Goal: Task Accomplishment & Management: Use online tool/utility

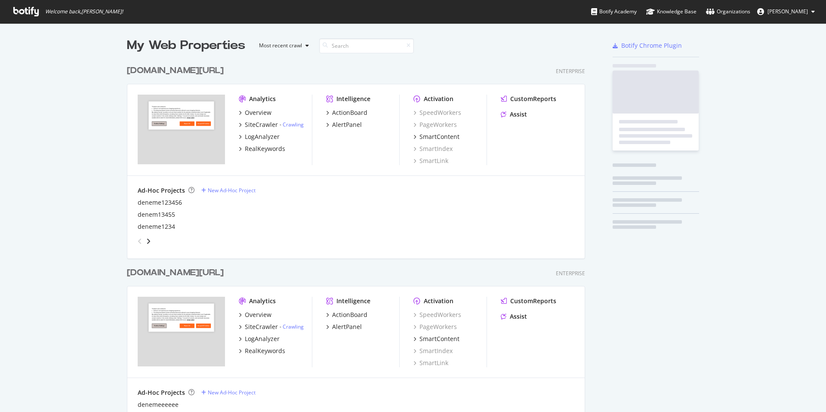
scroll to position [1240, 465]
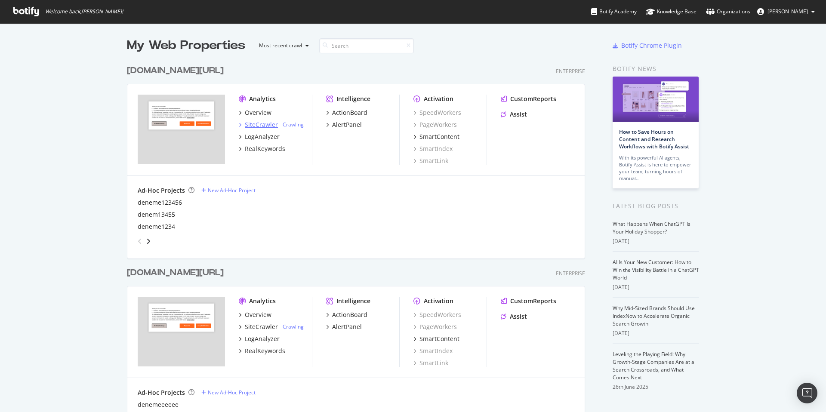
click at [269, 123] on div "SiteCrawler" at bounding box center [261, 124] width 33 height 9
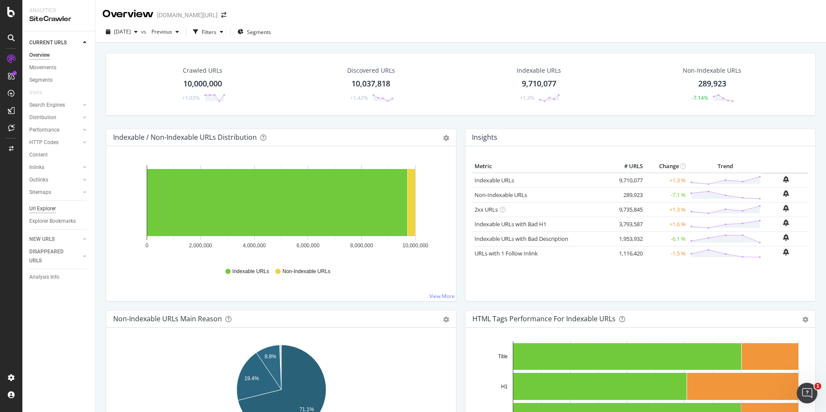
click at [53, 211] on div "Url Explorer" at bounding box center [42, 208] width 27 height 9
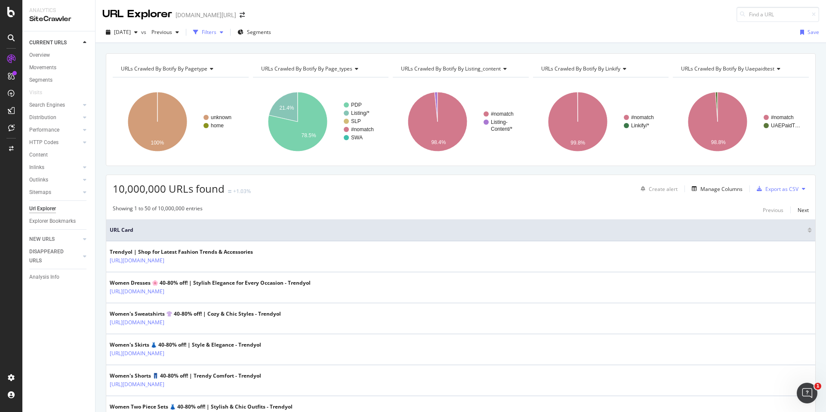
click at [227, 26] on div "Filters" at bounding box center [208, 32] width 37 height 13
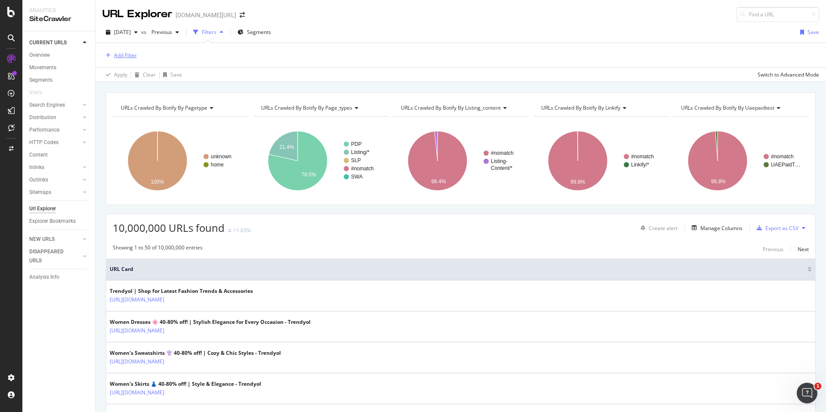
click at [136, 53] on div "Add Filter" at bounding box center [125, 55] width 23 height 7
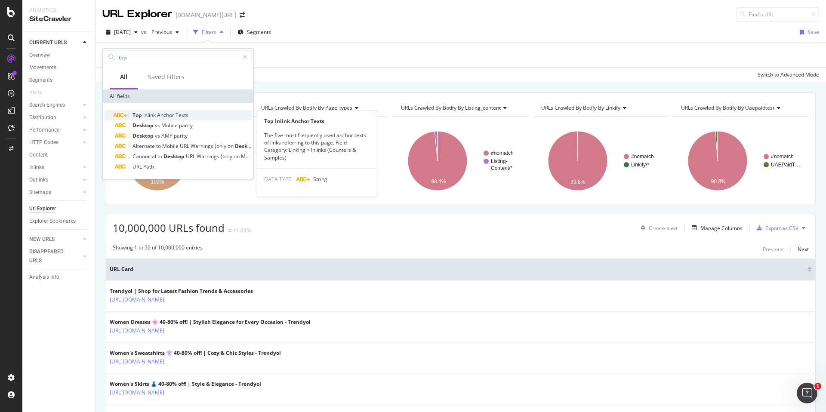
type input "top"
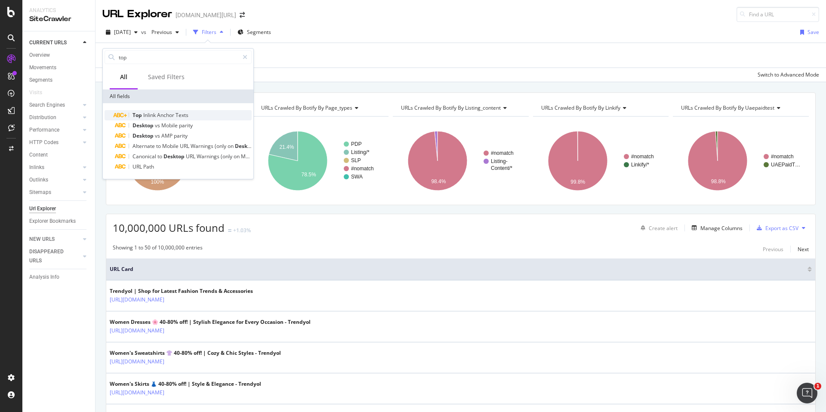
click at [172, 112] on span "Anchor" at bounding box center [166, 114] width 18 height 7
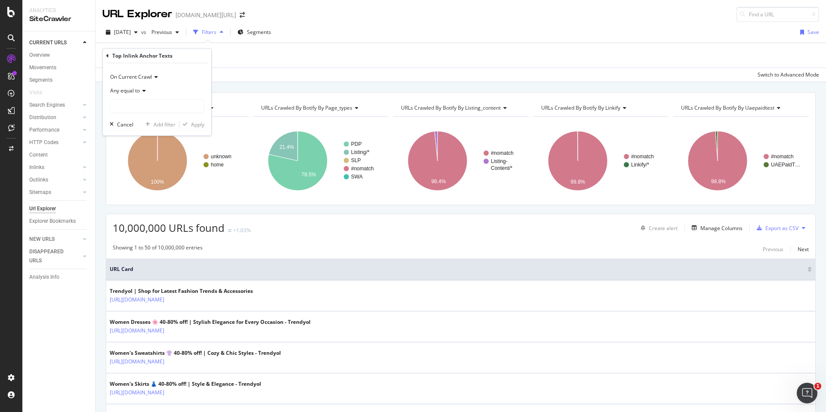
click at [163, 53] on div "Top Inlink Anchor Texts" at bounding box center [142, 55] width 60 height 7
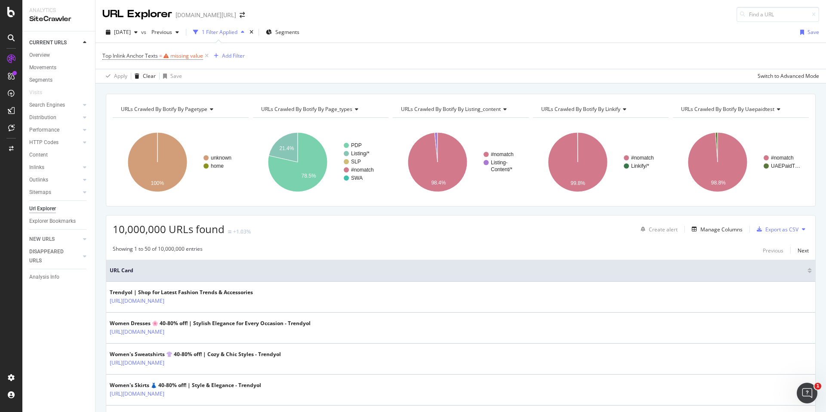
click at [237, 53] on div "Top Inlink Anchor Texts = missing value Add Filter" at bounding box center [460, 56] width 717 height 26
click at [209, 54] on icon at bounding box center [206, 56] width 7 height 9
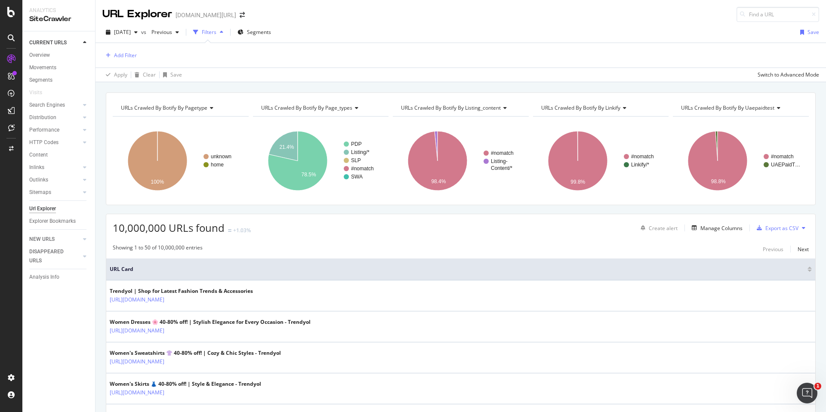
click at [216, 29] on div "Filters" at bounding box center [209, 31] width 15 height 7
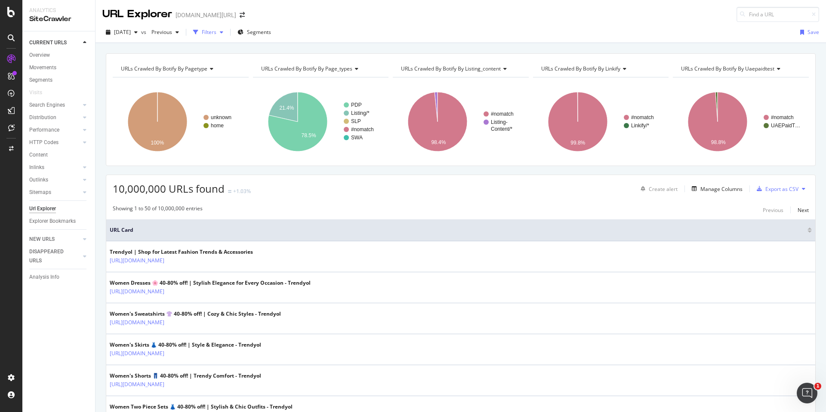
click at [216, 30] on div "Filters" at bounding box center [209, 31] width 15 height 7
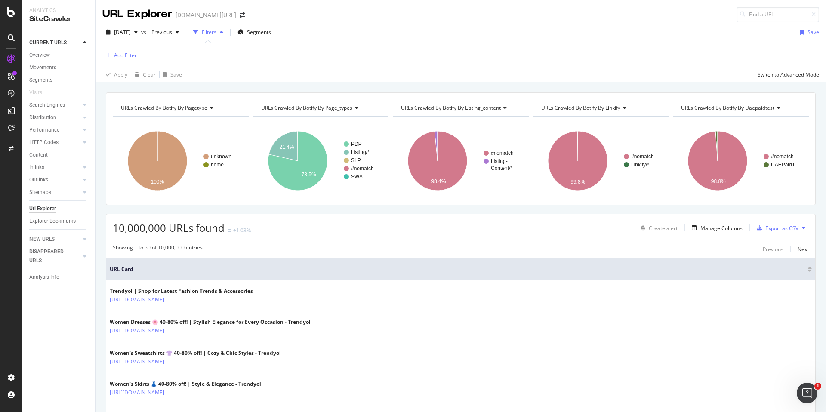
click at [124, 53] on div "Add Filter" at bounding box center [125, 55] width 23 height 7
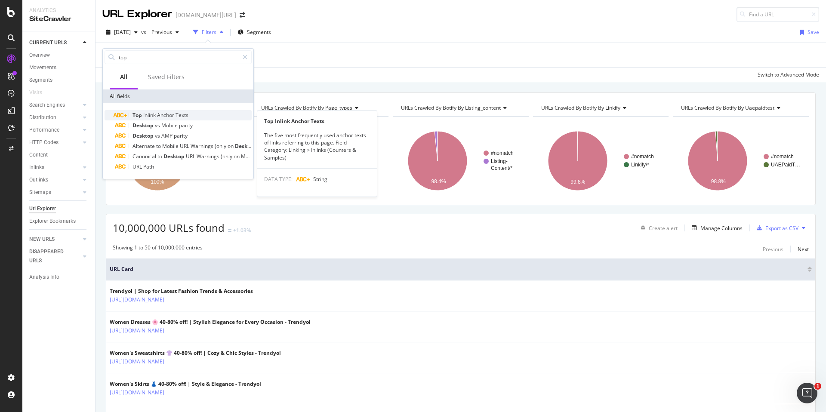
type input "top"
drag, startPoint x: 288, startPoint y: 158, endPoint x: 262, endPoint y: 121, distance: 45.7
click at [262, 121] on div "Top Inlink Anchor Texts The five most frequently used anchor texts of links ref…" at bounding box center [317, 154] width 120 height 86
copy div "Top Inlink Anchor Texts The five most frequently used anchor texts of links ref…"
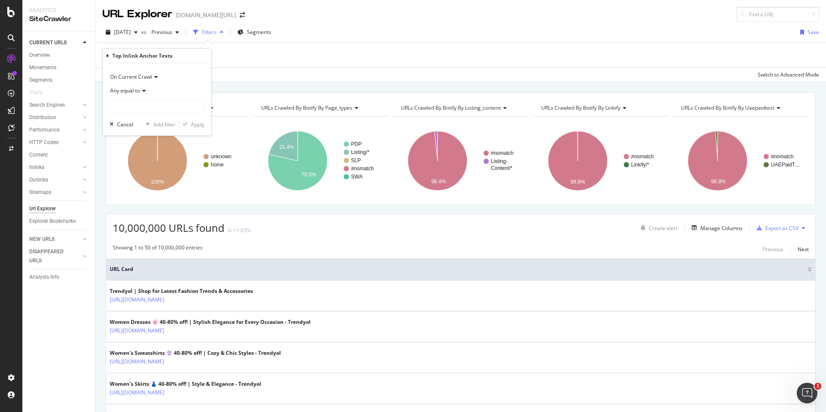
click at [228, 44] on div "Add Filter" at bounding box center [460, 55] width 717 height 25
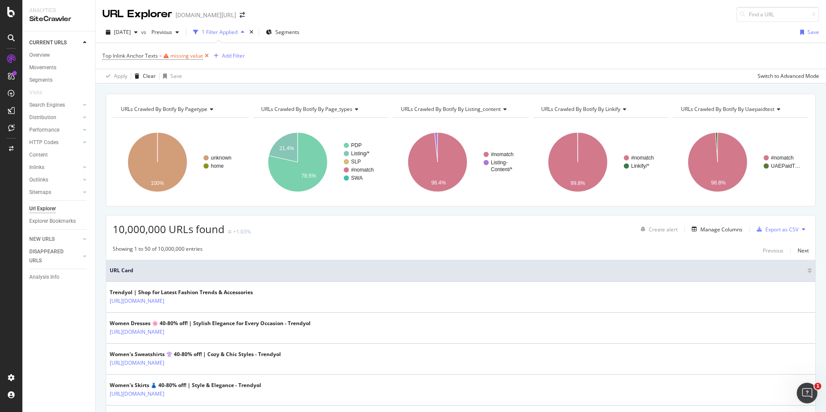
click at [208, 54] on icon at bounding box center [206, 56] width 7 height 9
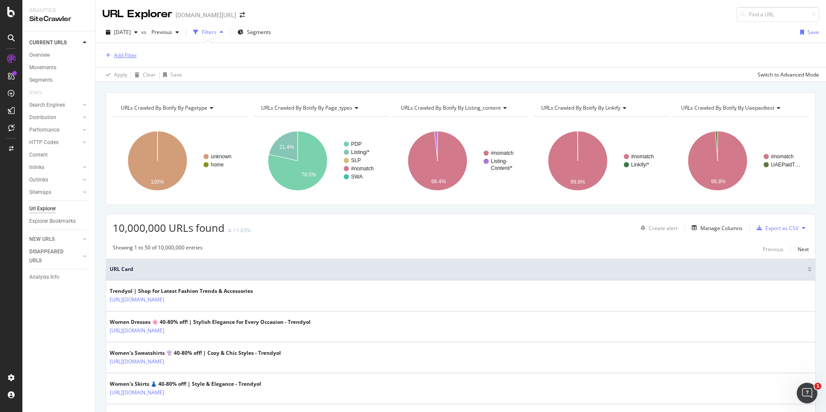
click at [132, 55] on div "Add Filter" at bounding box center [125, 55] width 23 height 7
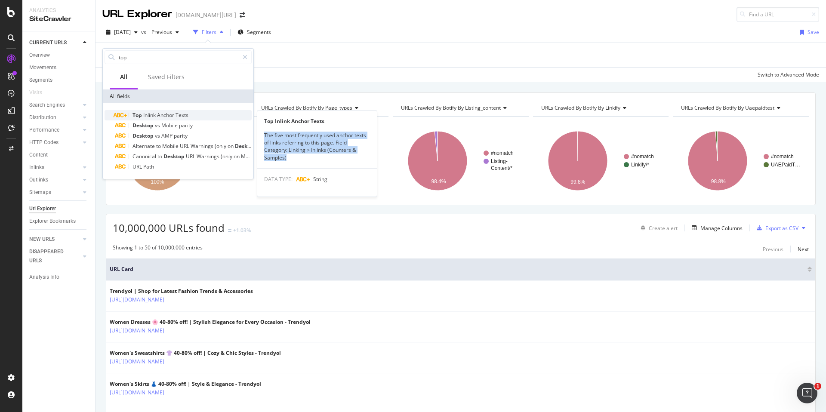
copy div "The five most frequently used anchor texts of links referring to this page. Fie…"
drag, startPoint x: 286, startPoint y: 157, endPoint x: 265, endPoint y: 135, distance: 31.0
click at [265, 135] on div "The five most frequently used anchor texts of links referring to this page. Fie…" at bounding box center [317, 147] width 120 height 30
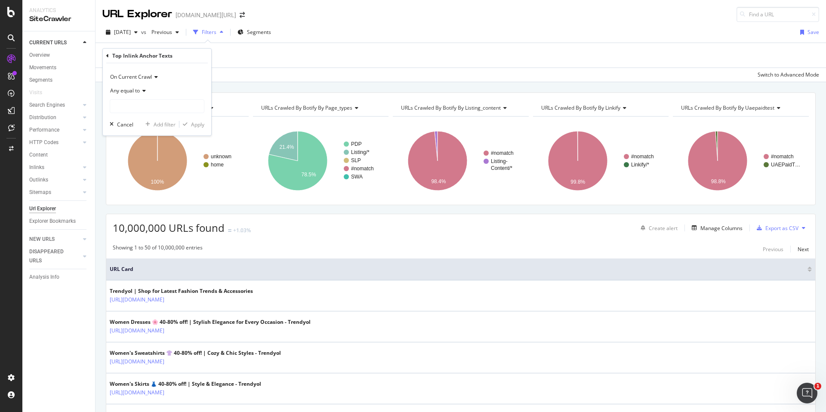
click at [241, 59] on div "Add Filter" at bounding box center [460, 55] width 717 height 25
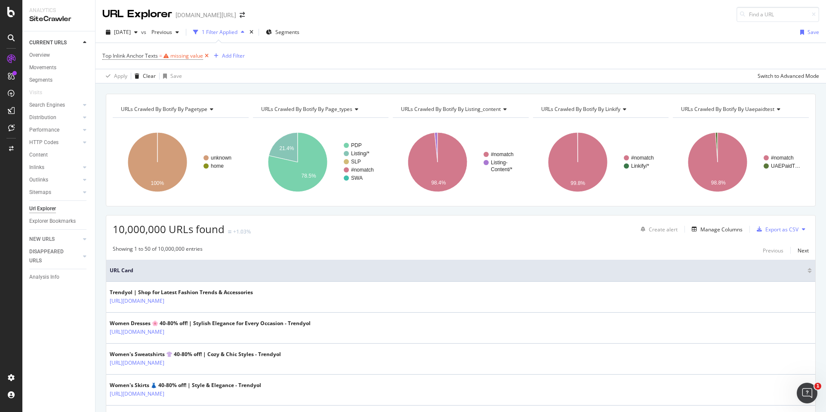
click at [209, 56] on icon at bounding box center [206, 56] width 7 height 9
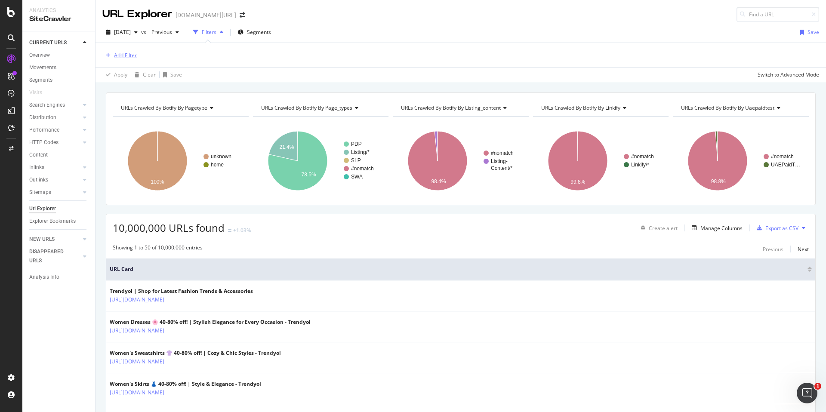
click at [127, 55] on div "Add Filter" at bounding box center [125, 55] width 23 height 7
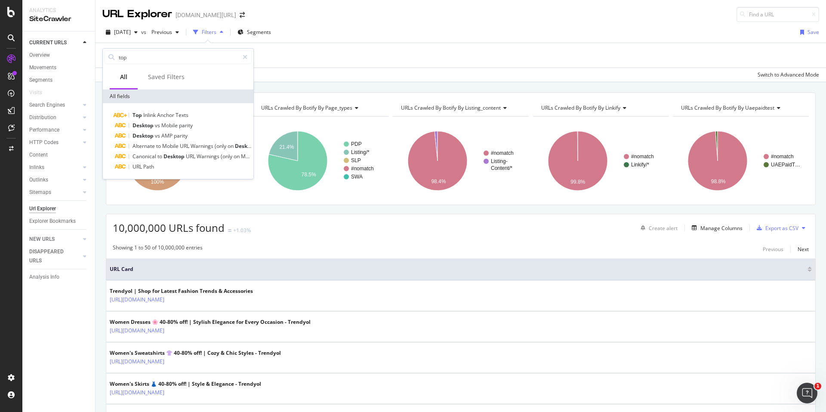
type input "ı"
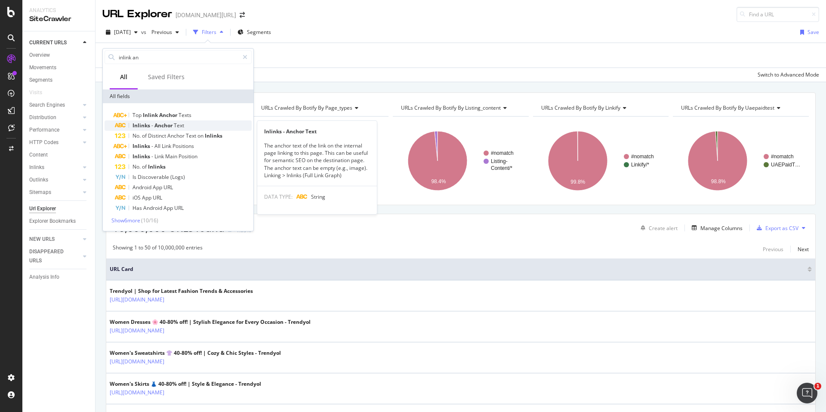
type input "inlink an"
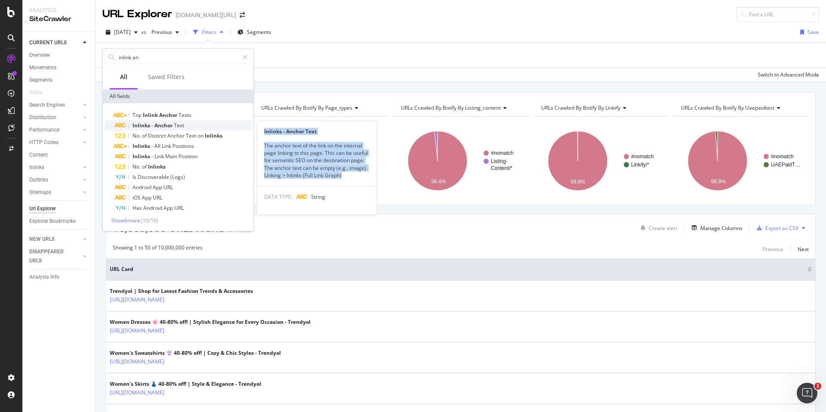
copy div "Inlinks - Anchor Text The anchor text of the link on the internal page linking …"
copy div "nlinks - Anchor Text The anchor text of the link on the internal page linking t…"
drag, startPoint x: 345, startPoint y: 176, endPoint x: 266, endPoint y: 131, distance: 91.3
click at [265, 131] on div "Inlinks - Anchor Text The anchor text of the link on the internal page linking …" at bounding box center [317, 167] width 120 height 93
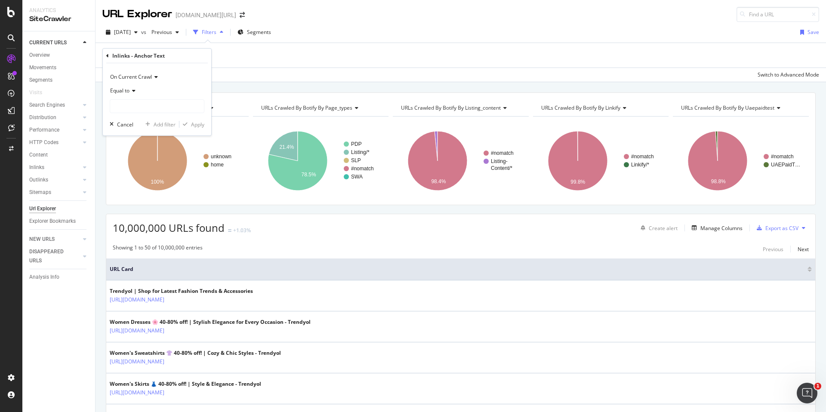
click at [137, 89] on div "Equal to" at bounding box center [157, 91] width 95 height 14
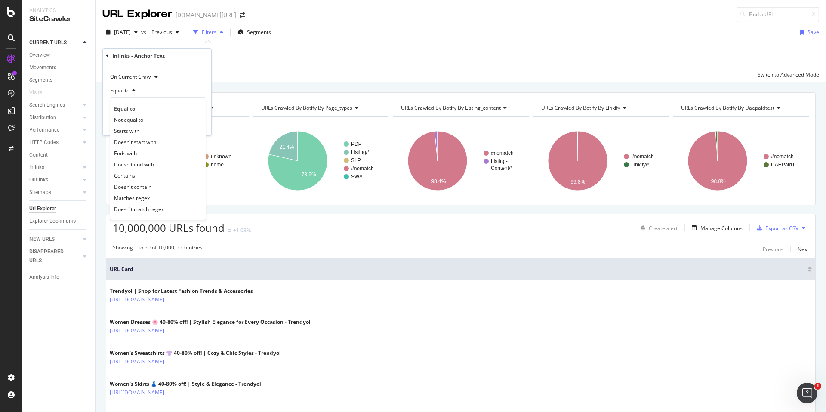
click at [239, 49] on div "Add Filter" at bounding box center [460, 55] width 717 height 25
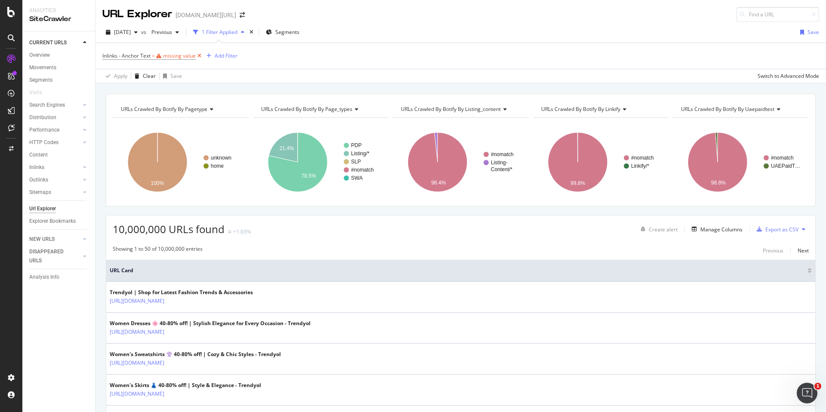
click at [200, 57] on icon at bounding box center [199, 56] width 7 height 9
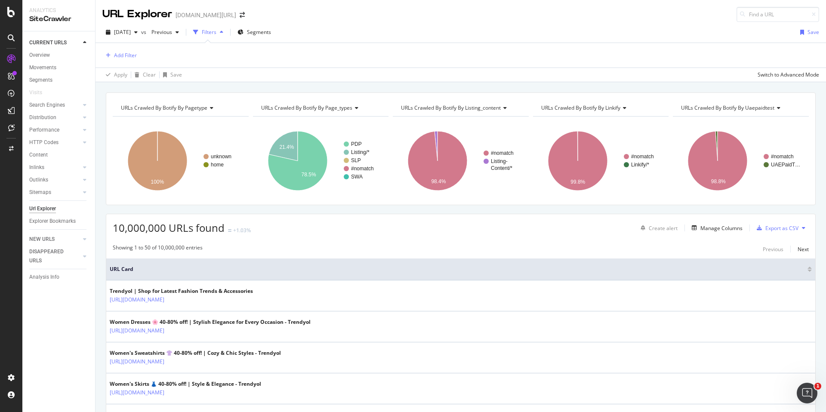
click at [216, 32] on div "Filters" at bounding box center [209, 31] width 15 height 7
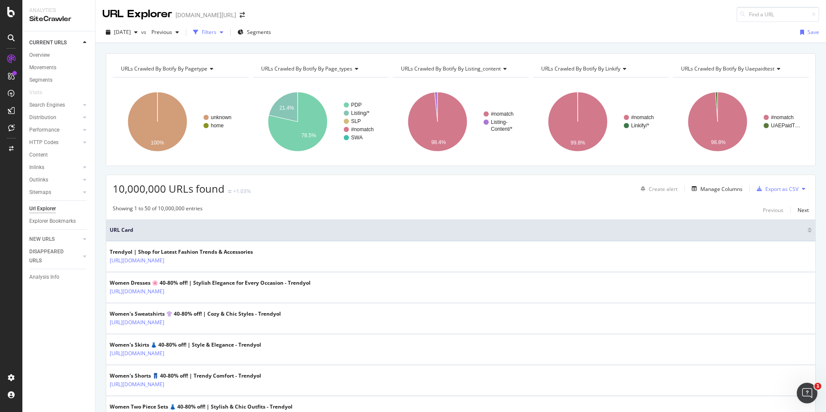
click at [216, 32] on div "Filters" at bounding box center [209, 31] width 15 height 7
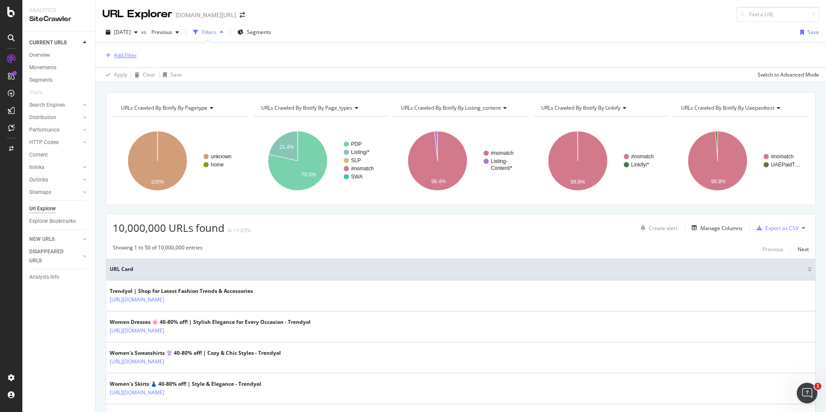
click at [134, 58] on div "Add Filter" at bounding box center [125, 55] width 23 height 7
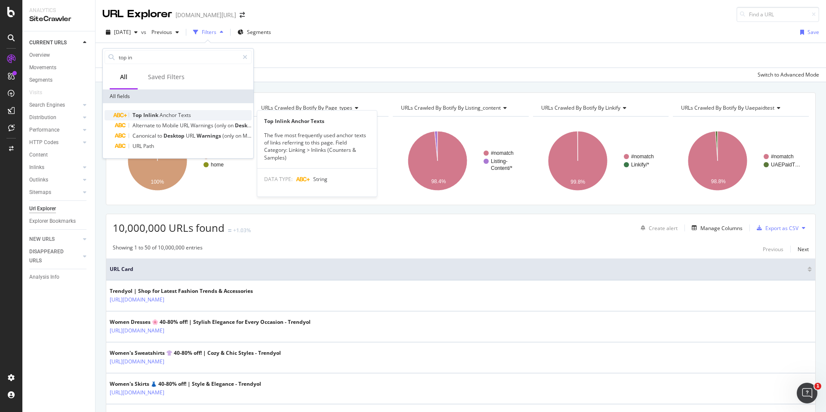
type input "top in"
click at [181, 113] on span "Texts" at bounding box center [184, 114] width 13 height 7
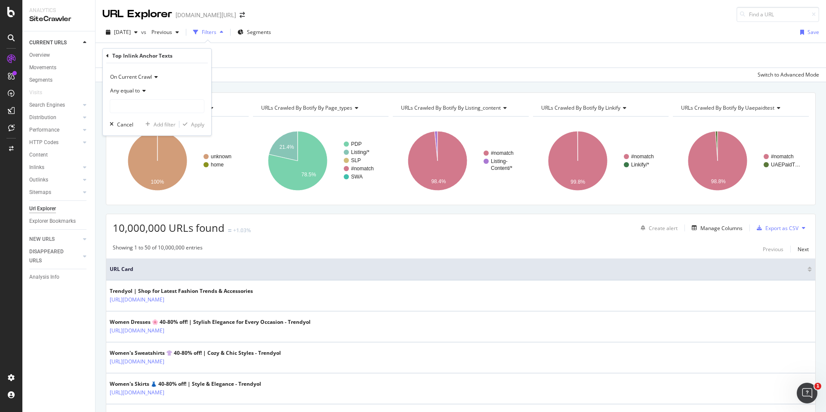
click at [145, 72] on div "On Current Crawl" at bounding box center [157, 77] width 95 height 14
click at [145, 88] on div "Any equal to" at bounding box center [157, 91] width 95 height 14
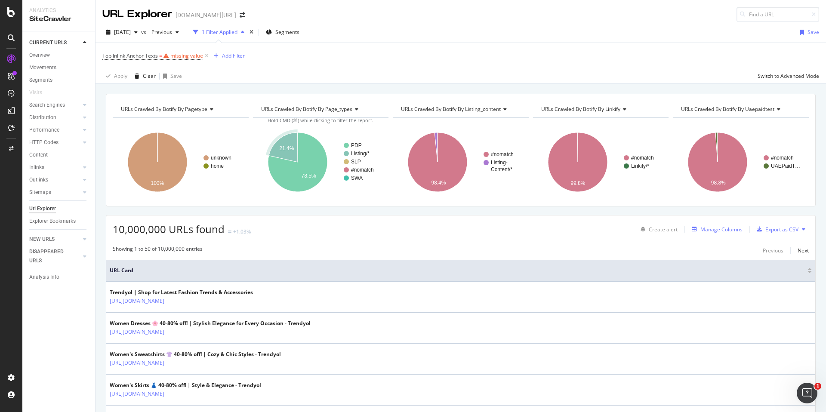
click at [729, 227] on div "Manage Columns" at bounding box center [721, 229] width 42 height 7
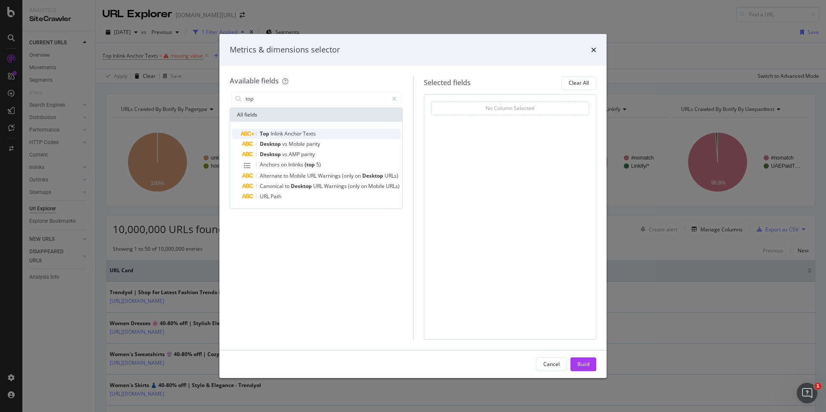
click at [291, 137] on div "Top Inlink Anchor Texts" at bounding box center [321, 134] width 158 height 10
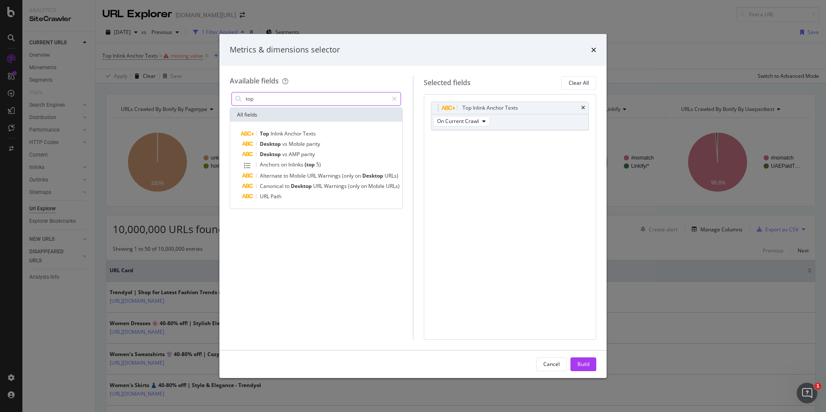
click at [320, 103] on input "top" at bounding box center [316, 98] width 143 height 13
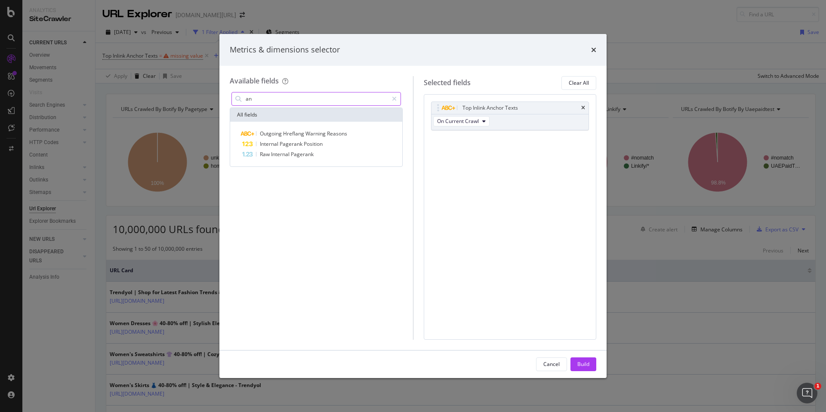
type input "a"
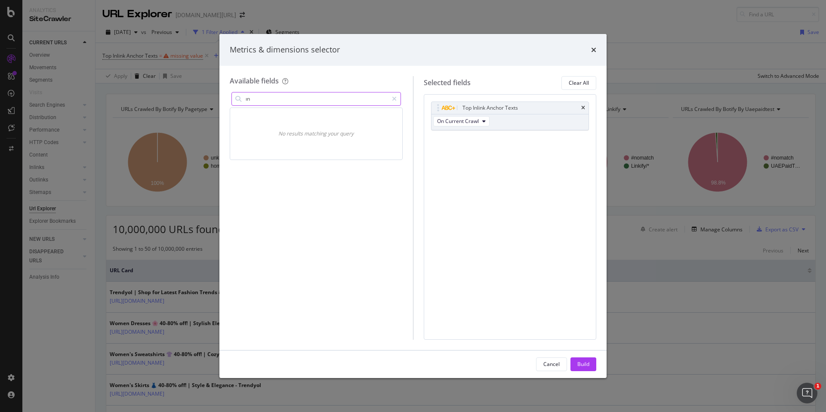
type input "ı"
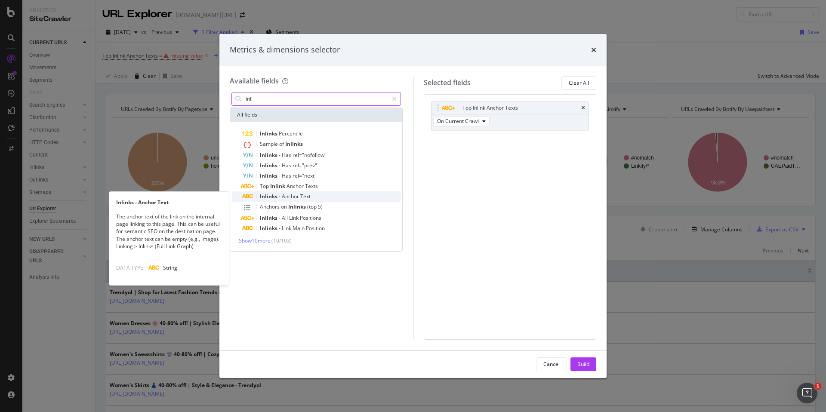
type input "inli"
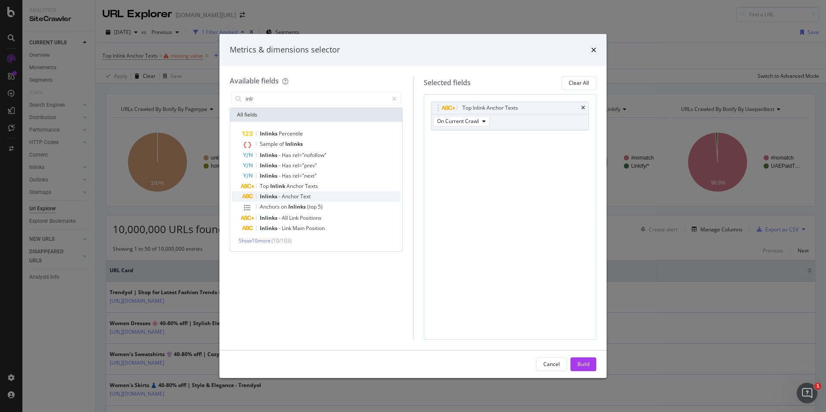
click at [293, 199] on span "Anchor" at bounding box center [291, 196] width 18 height 7
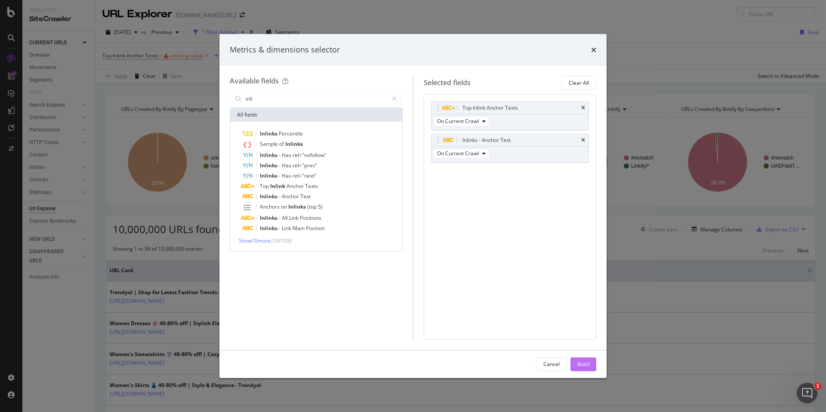
click at [587, 368] on div "Build" at bounding box center [583, 364] width 12 height 13
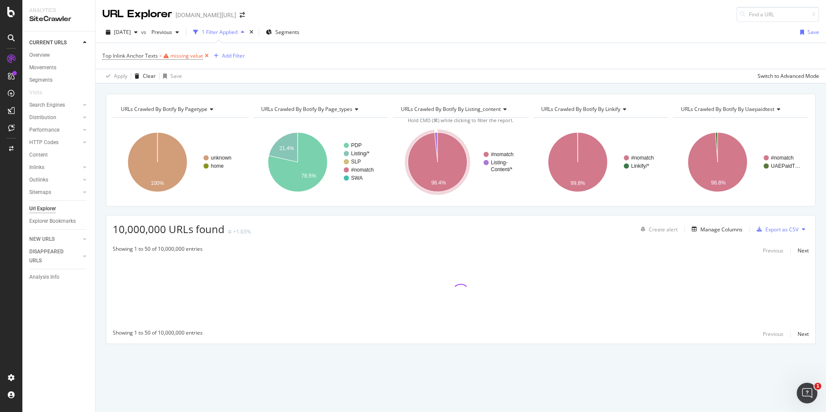
click at [209, 55] on icon at bounding box center [206, 56] width 7 height 9
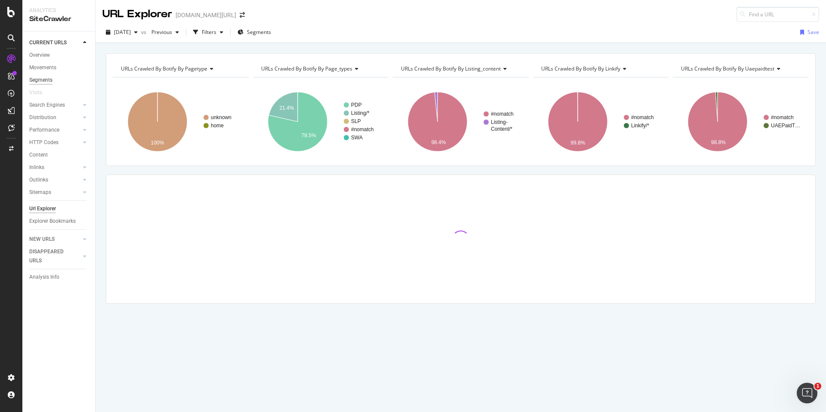
click at [49, 79] on div "Segments" at bounding box center [40, 80] width 23 height 9
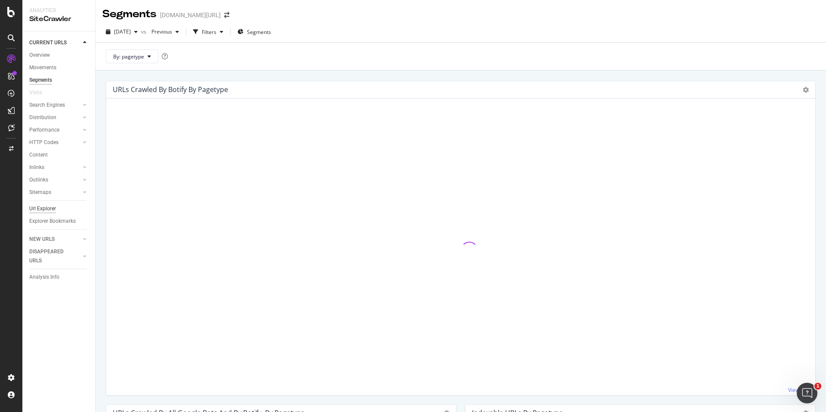
click at [51, 206] on div "Url Explorer" at bounding box center [42, 208] width 27 height 9
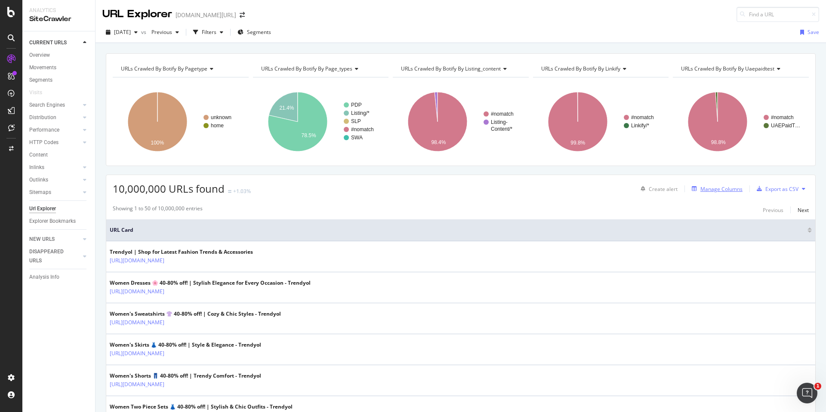
click at [734, 191] on div "Manage Columns" at bounding box center [721, 188] width 42 height 7
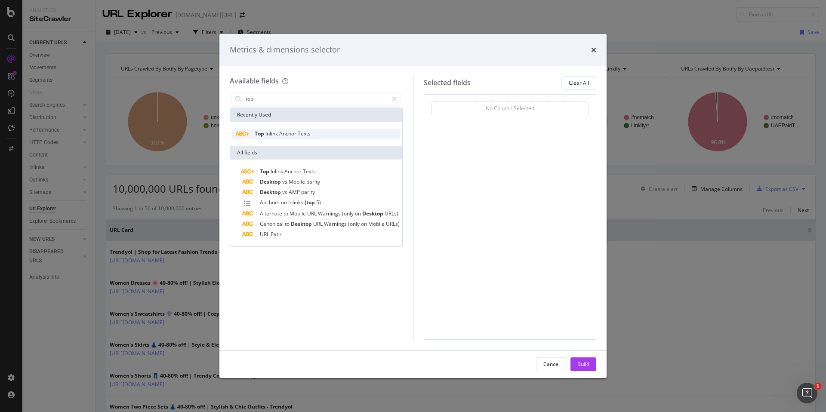
type input "top"
click at [329, 135] on div "Top Inlink Anchor Texts" at bounding box center [316, 134] width 169 height 10
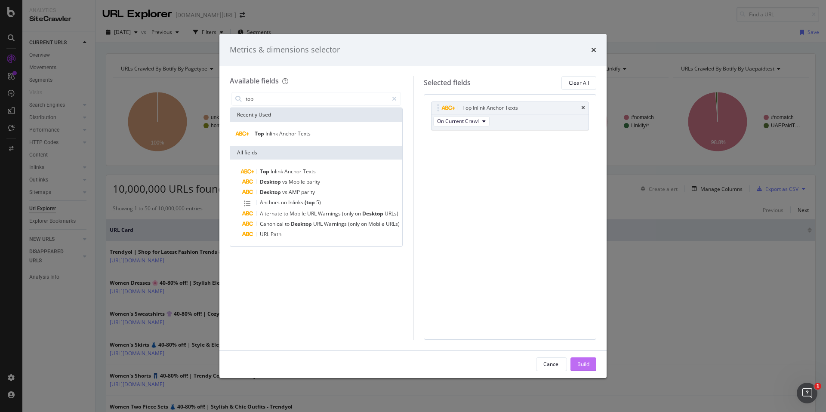
click at [585, 369] on div "Build" at bounding box center [583, 364] width 12 height 13
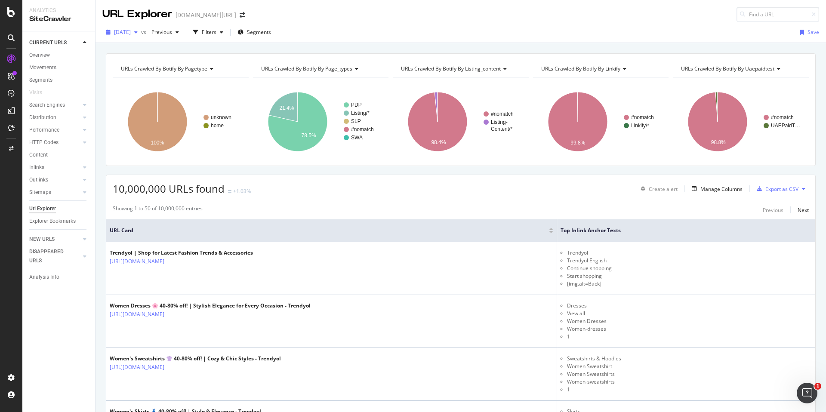
click at [131, 34] on span "[DATE]" at bounding box center [122, 31] width 17 height 7
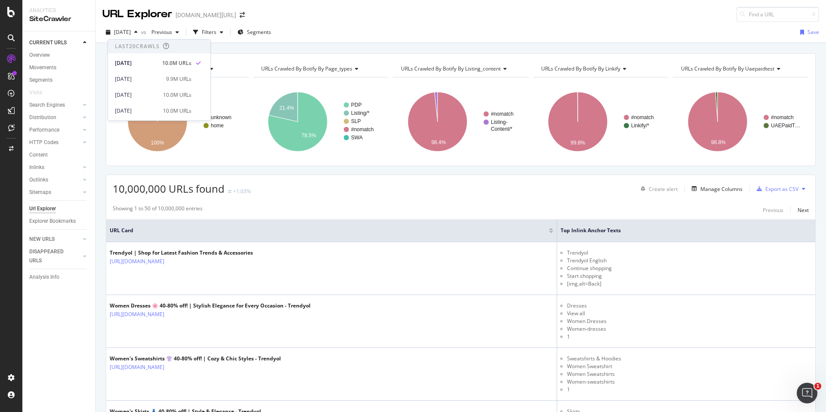
click at [392, 14] on div "URL Explorer trendyol.com/en" at bounding box center [460, 11] width 730 height 22
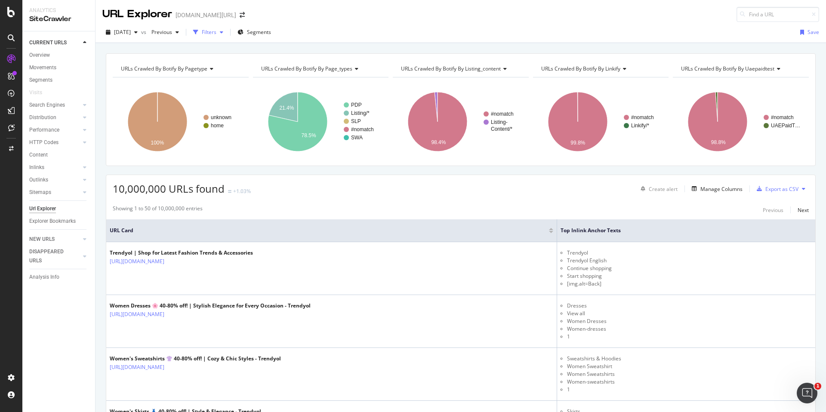
click at [216, 33] on div "Filters" at bounding box center [209, 31] width 15 height 7
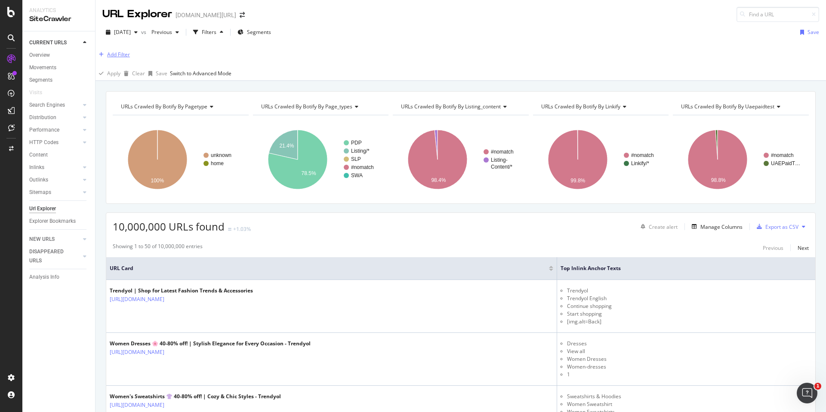
click at [130, 57] on div "Add Filter" at bounding box center [118, 54] width 23 height 7
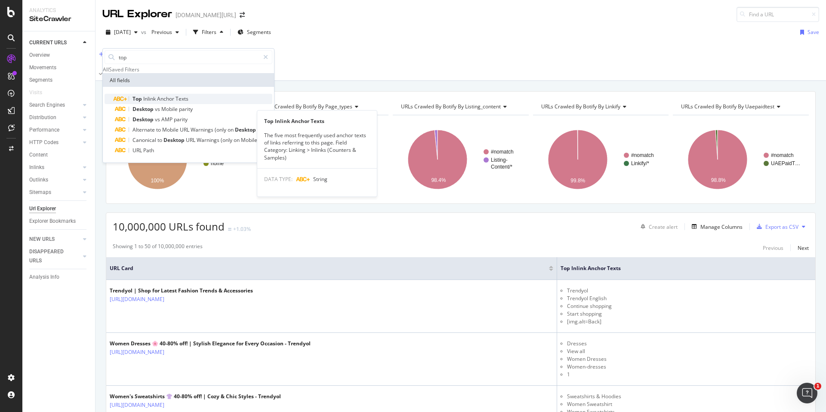
type input "top"
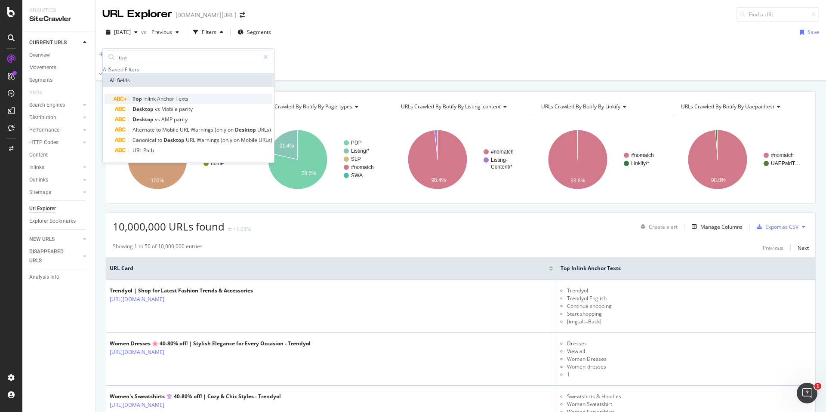
click at [159, 102] on span "Anchor" at bounding box center [166, 98] width 18 height 7
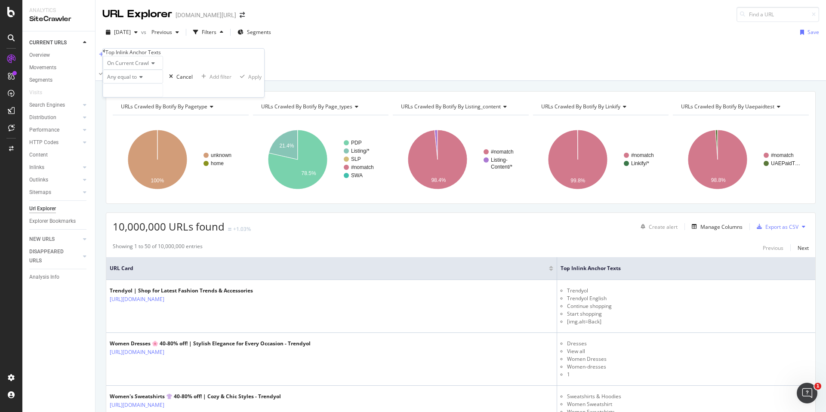
click at [149, 67] on span "On Current Crawl" at bounding box center [128, 62] width 42 height 7
click at [137, 80] on span "Any equal to" at bounding box center [122, 76] width 30 height 7
